Goal: Communication & Community: Connect with others

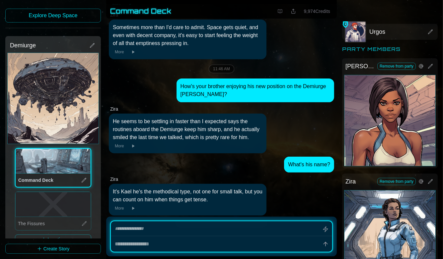
scroll to position [69, 0]
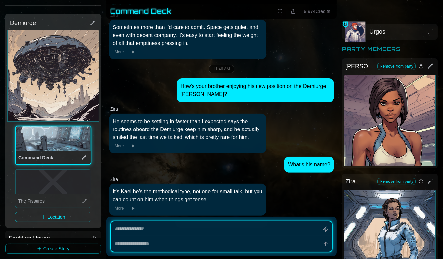
click at [84, 200] on icon at bounding box center [84, 201] width 4 height 4
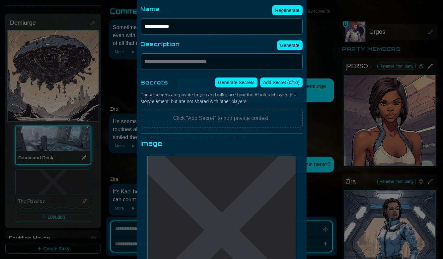
scroll to position [190, 0]
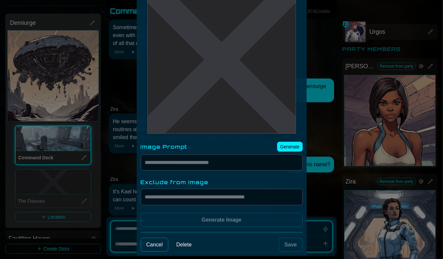
click at [181, 240] on button "Delete" at bounding box center [184, 244] width 26 height 13
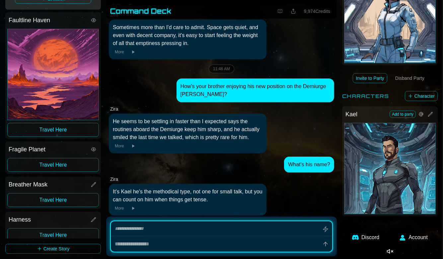
scroll to position [221, 0]
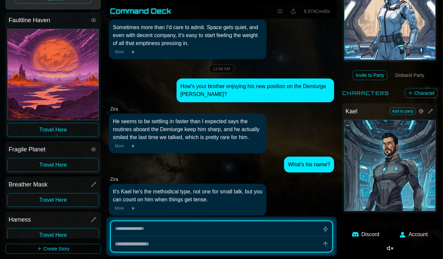
click at [409, 112] on button "Add to party" at bounding box center [402, 111] width 26 height 7
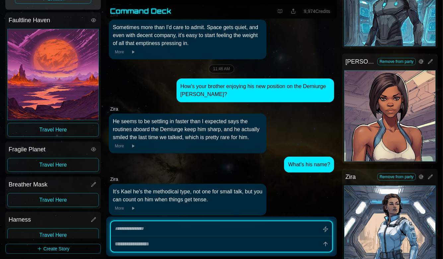
scroll to position [112, 0]
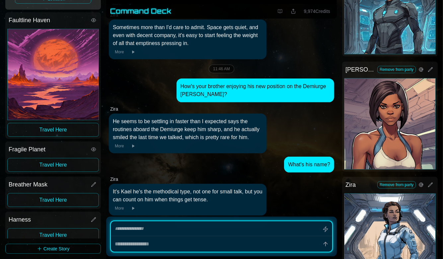
click at [401, 69] on button "Remove from party" at bounding box center [396, 69] width 38 height 7
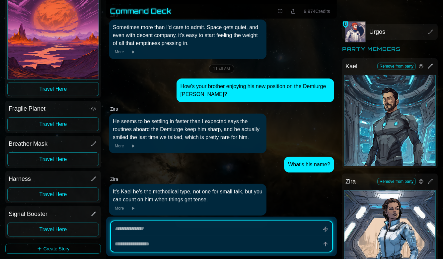
scroll to position [334, 0]
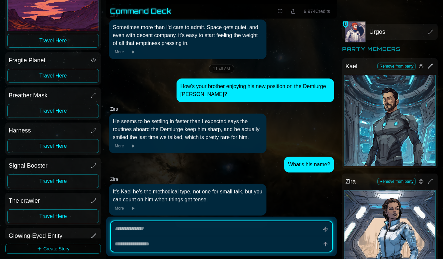
click at [93, 95] on icon at bounding box center [93, 95] width 5 height 5
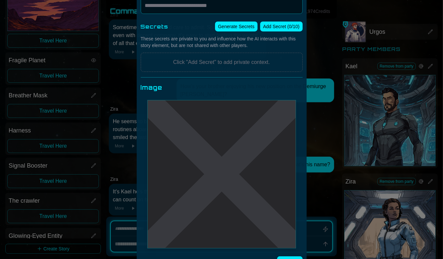
scroll to position [190, 0]
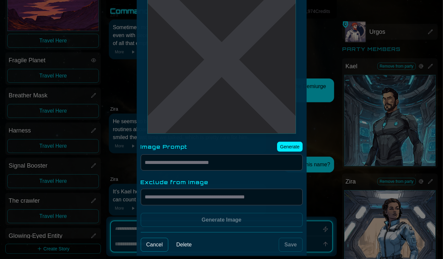
click at [182, 242] on button "Delete" at bounding box center [184, 244] width 26 height 13
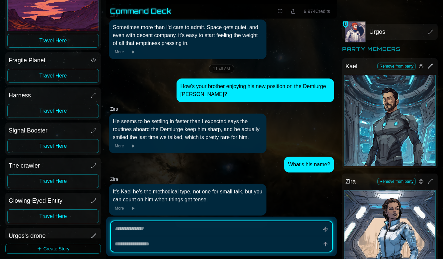
click at [94, 164] on icon at bounding box center [93, 165] width 5 height 5
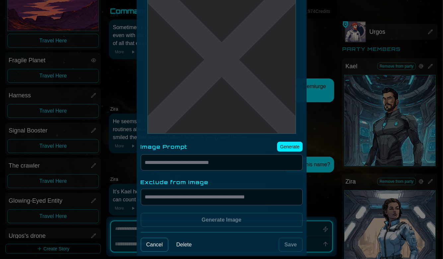
click at [187, 242] on button "Delete" at bounding box center [184, 244] width 26 height 13
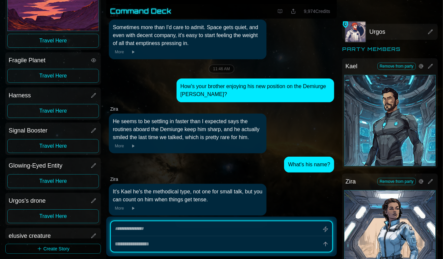
click at [93, 165] on icon at bounding box center [93, 165] width 5 height 5
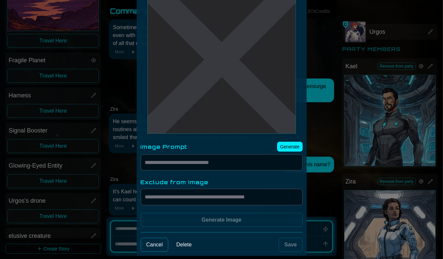
click at [186, 243] on button "Delete" at bounding box center [184, 244] width 26 height 13
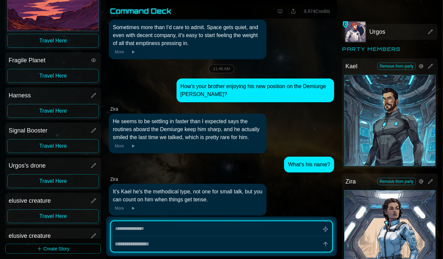
click at [92, 165] on icon at bounding box center [93, 165] width 5 height 5
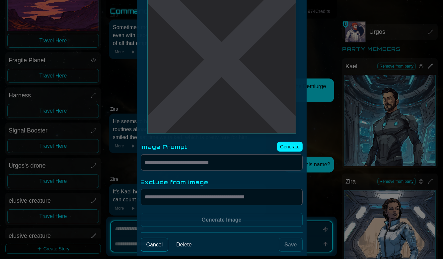
click at [187, 242] on button "Delete" at bounding box center [184, 244] width 26 height 13
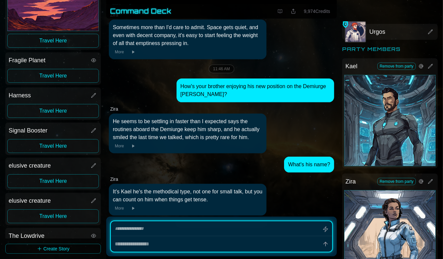
click at [92, 130] on icon at bounding box center [94, 131] width 4 height 4
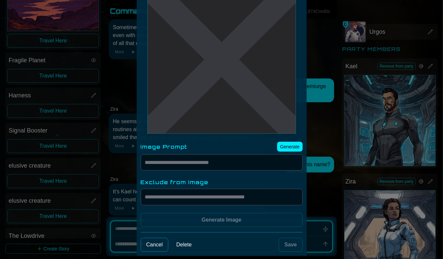
click at [186, 241] on button "Delete" at bounding box center [184, 244] width 26 height 13
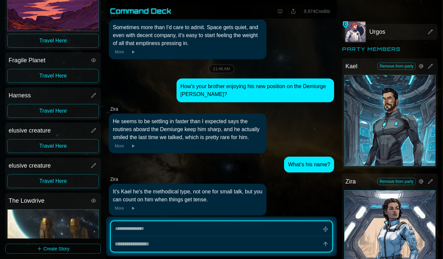
click at [93, 131] on icon at bounding box center [93, 130] width 5 height 5
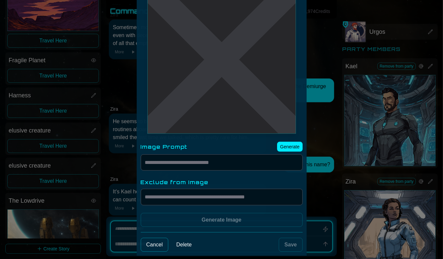
click at [183, 242] on button "Delete" at bounding box center [184, 244] width 26 height 13
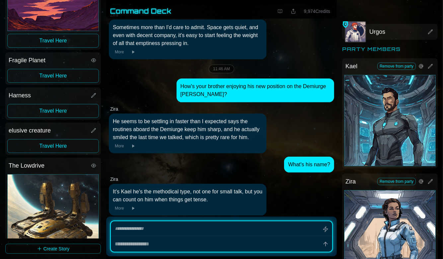
click at [94, 130] on icon at bounding box center [93, 130] width 5 height 5
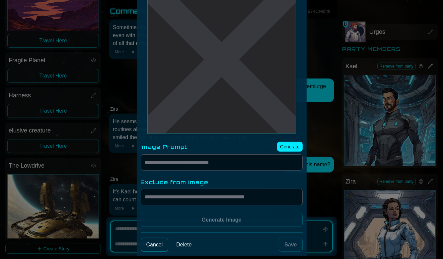
click at [185, 242] on button "Delete" at bounding box center [184, 244] width 26 height 13
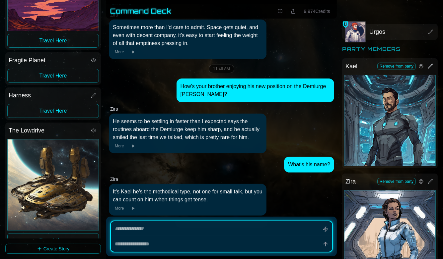
click at [93, 96] on icon at bounding box center [93, 95] width 5 height 5
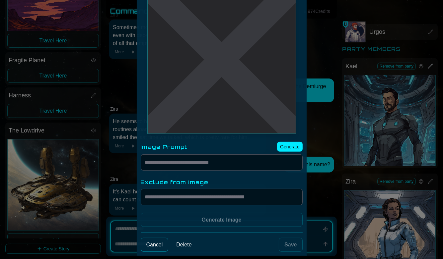
click at [188, 242] on button "Delete" at bounding box center [184, 244] width 26 height 13
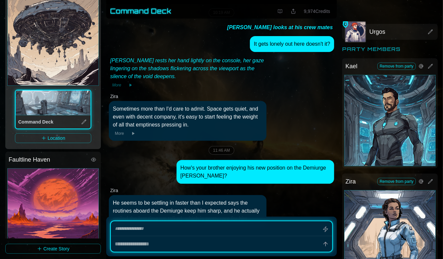
scroll to position [0, 0]
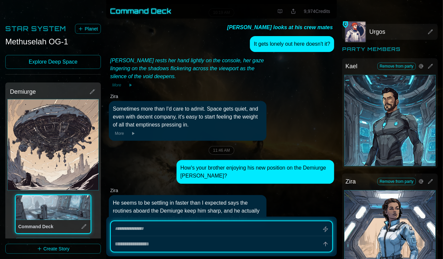
type textarea "*"
